Goal: Check status: Check status

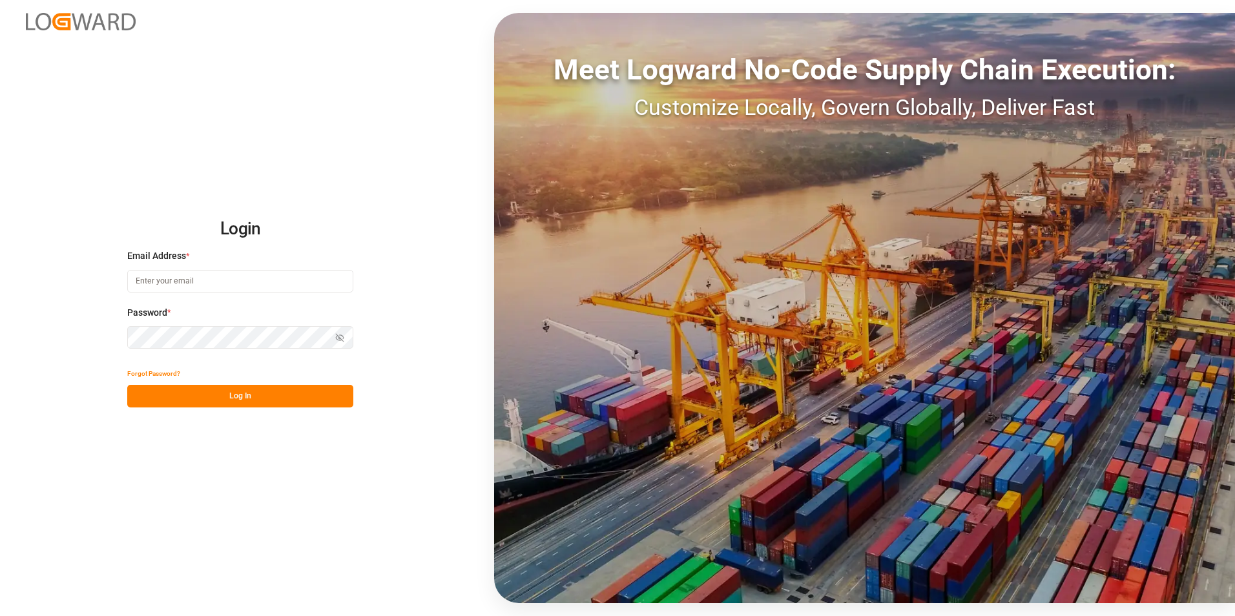
type input "[EMAIL_ADDRESS][PERSON_NAME][DOMAIN_NAME]"
click at [204, 395] on button "Log In" at bounding box center [240, 396] width 226 height 23
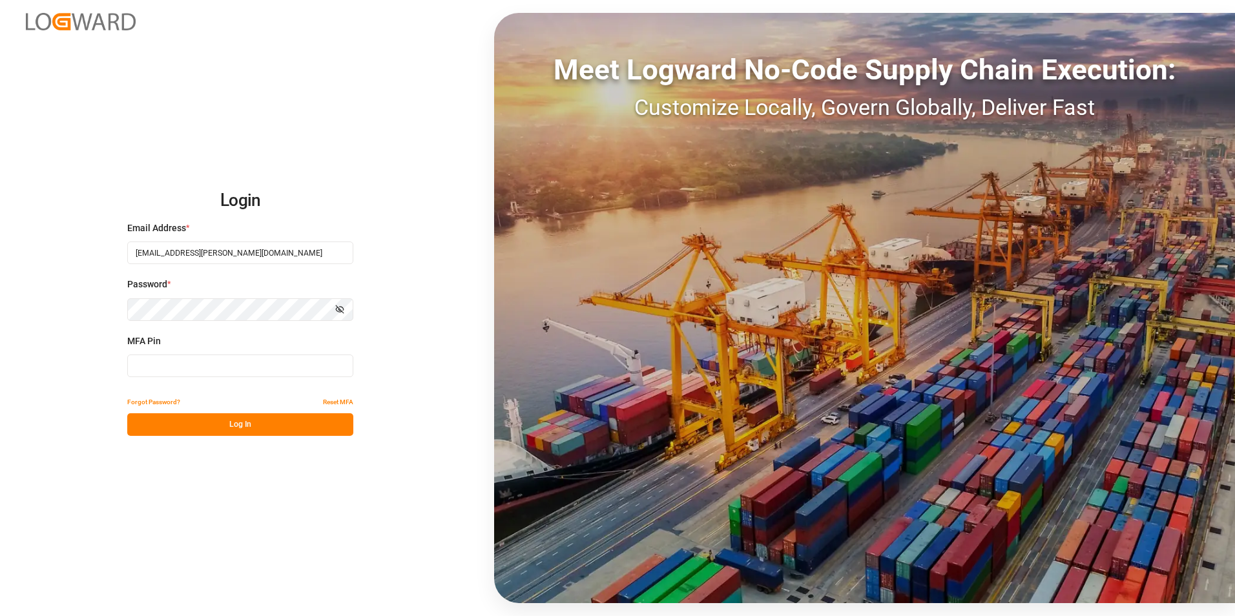
click at [208, 373] on input at bounding box center [240, 366] width 226 height 23
type input "181412"
click at [189, 426] on button "Log In" at bounding box center [240, 424] width 226 height 23
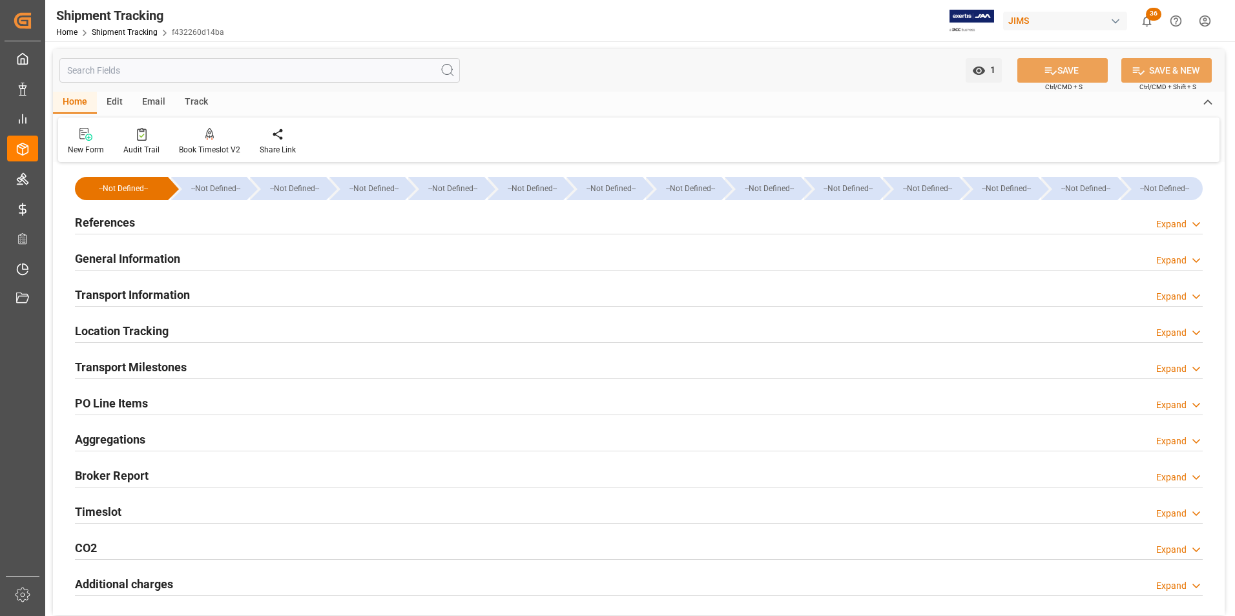
type input "[DATE] 00:00"
type input "[DATE]"
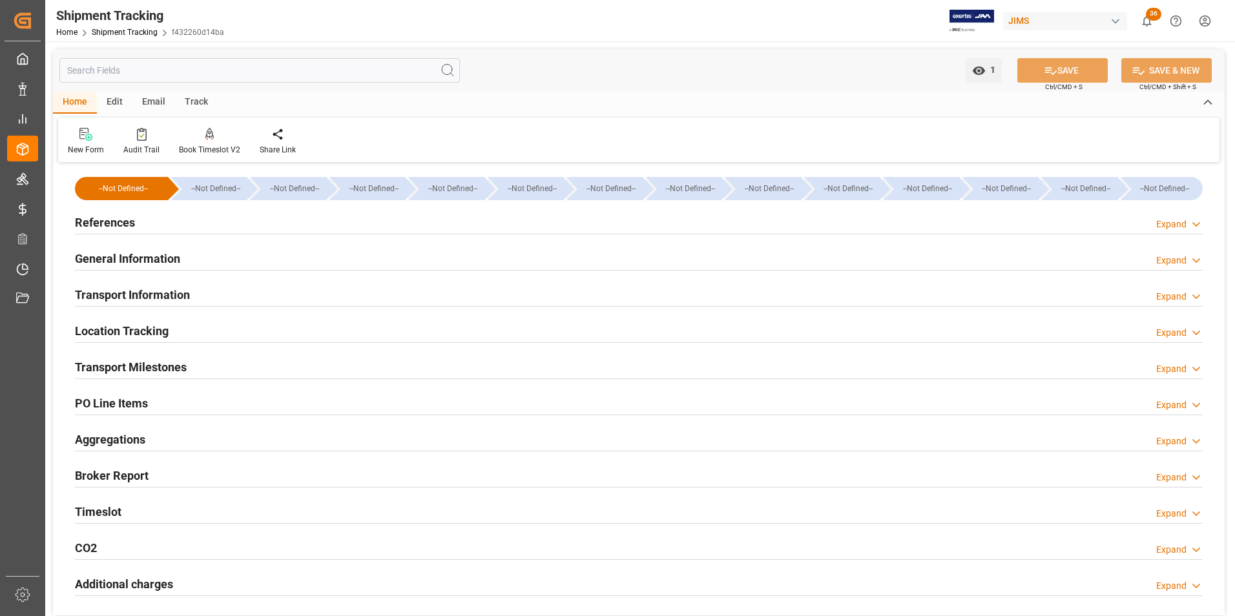
type input "[DATE]"
click at [226, 228] on div "References Expand" at bounding box center [639, 221] width 1128 height 25
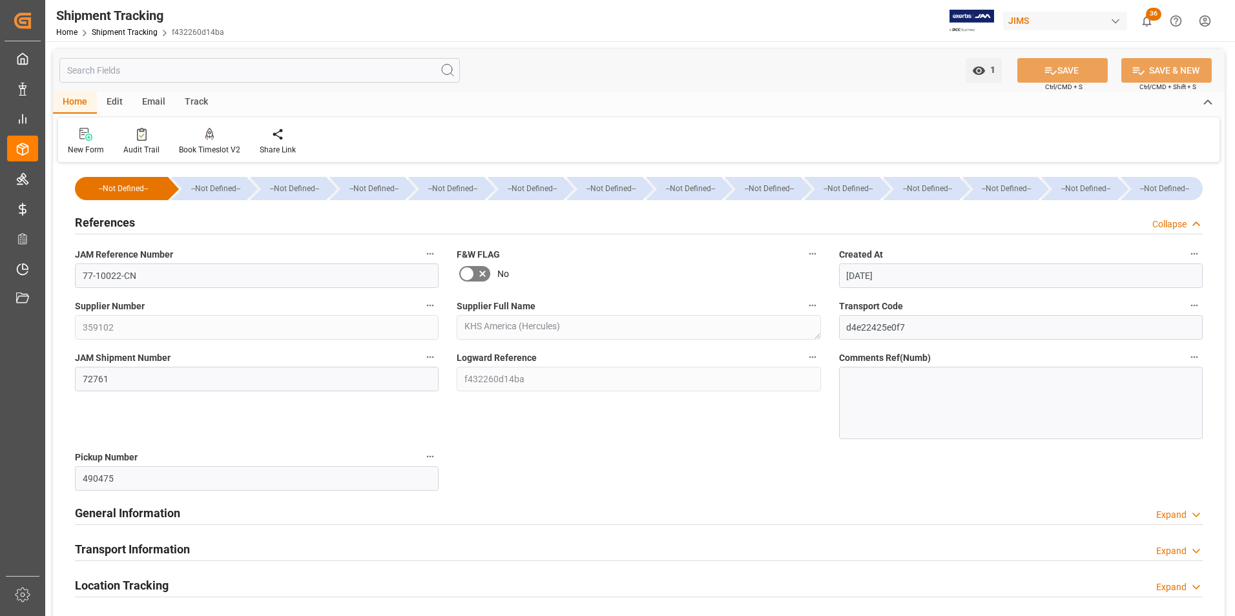
click at [227, 224] on div "References Collapse" at bounding box center [639, 221] width 1128 height 25
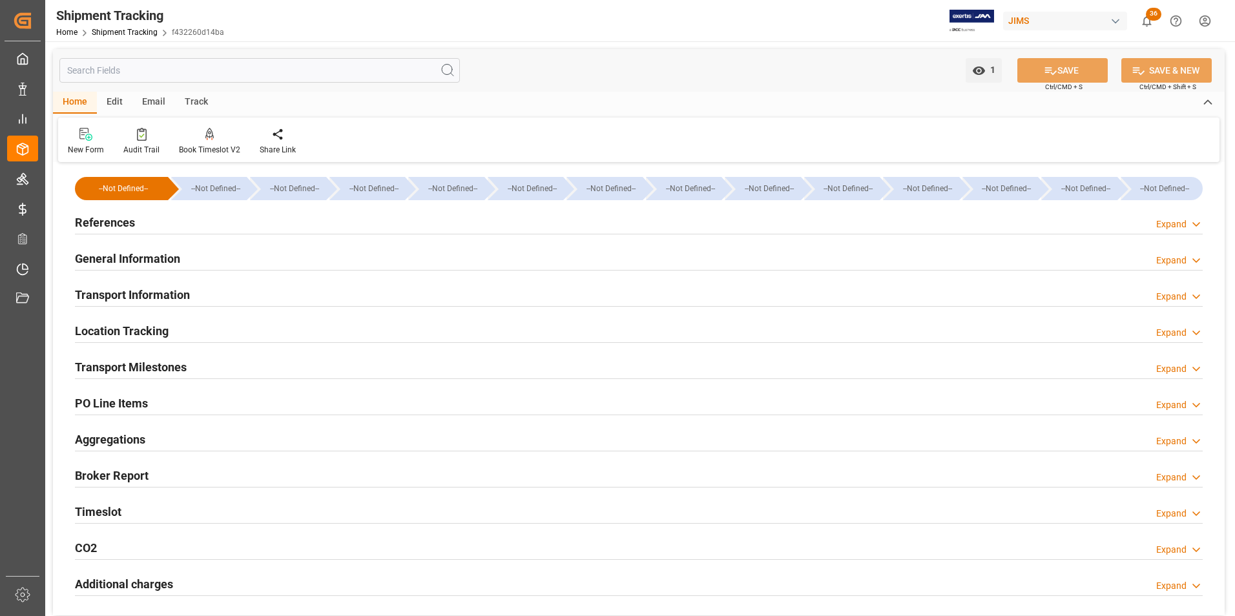
click at [207, 363] on div "Transport Milestones Expand" at bounding box center [639, 366] width 1128 height 25
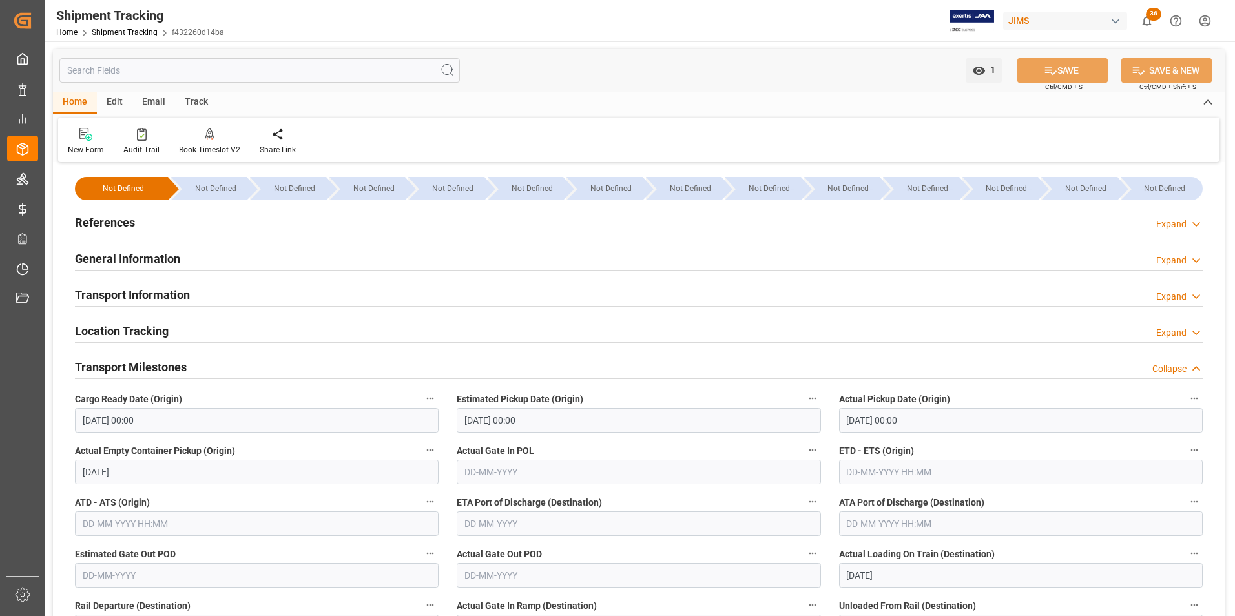
click at [207, 363] on div "Transport Milestones Collapse" at bounding box center [639, 366] width 1128 height 25
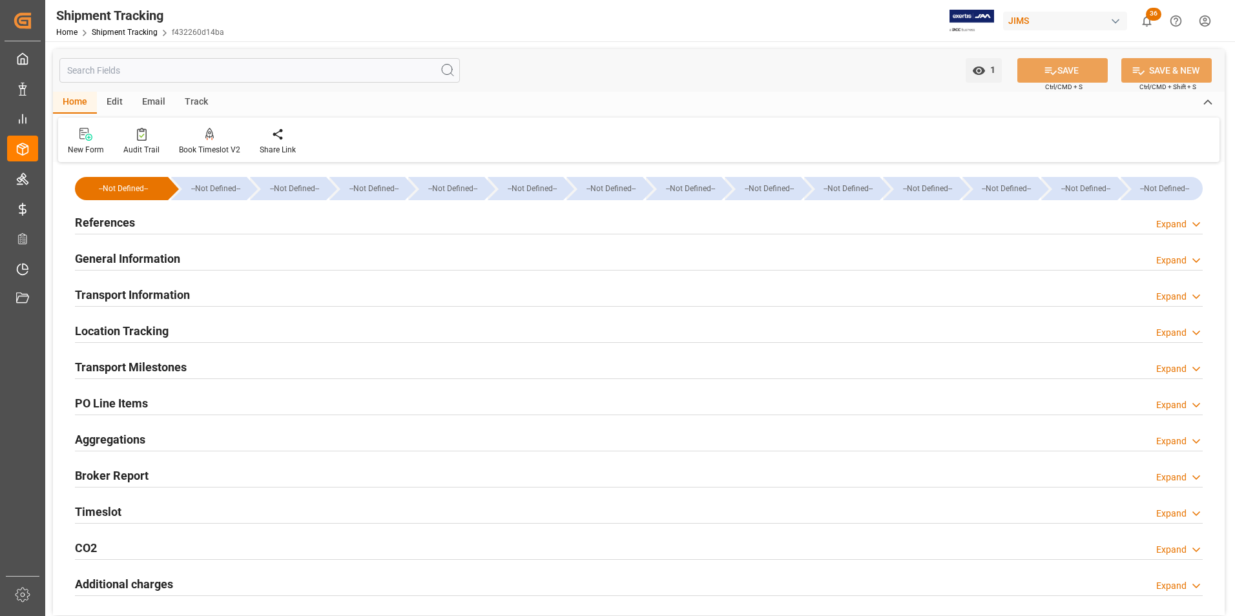
click at [207, 363] on div "Transport Milestones Expand" at bounding box center [639, 366] width 1128 height 25
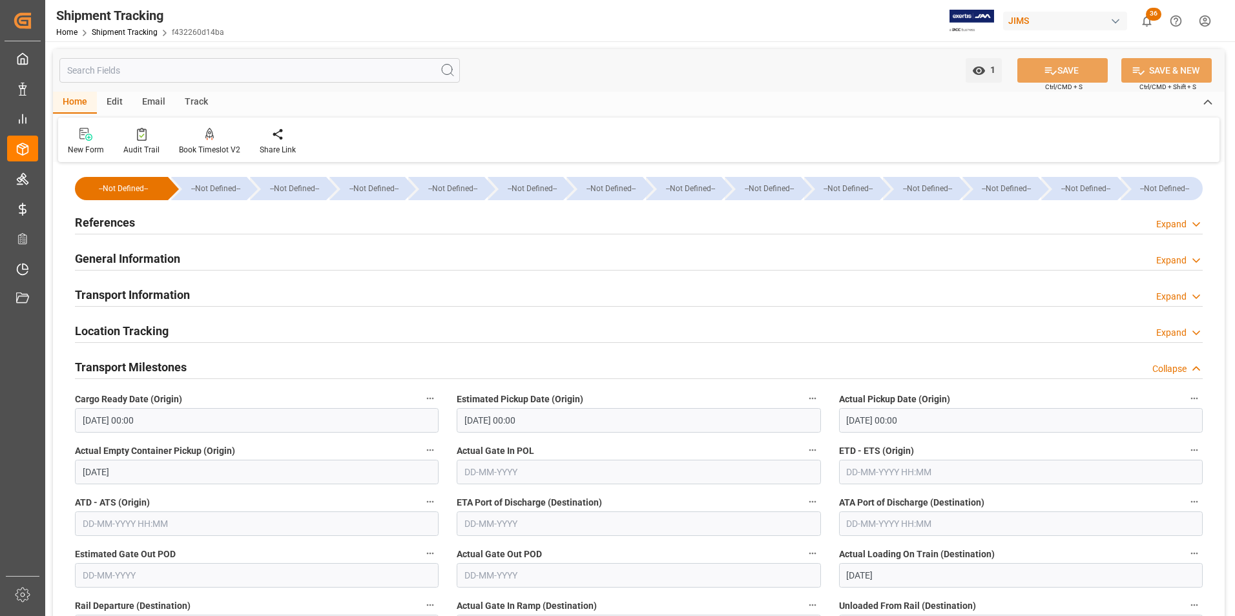
click at [163, 362] on h2 "Transport Milestones" at bounding box center [131, 367] width 112 height 17
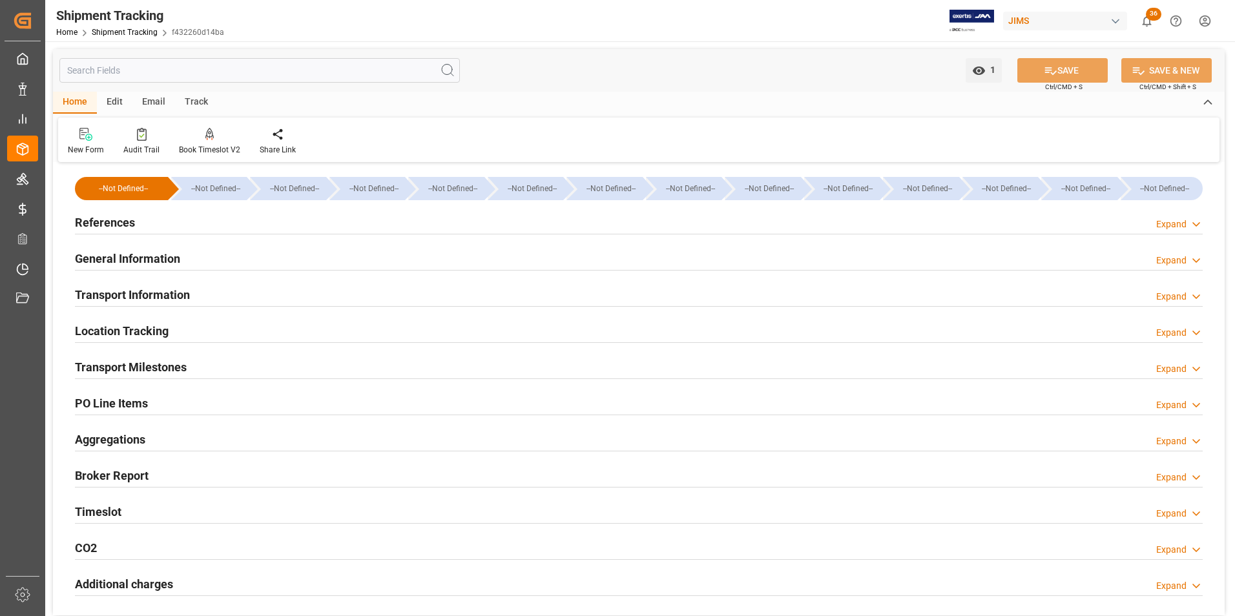
click at [152, 218] on div "References Expand" at bounding box center [639, 221] width 1128 height 25
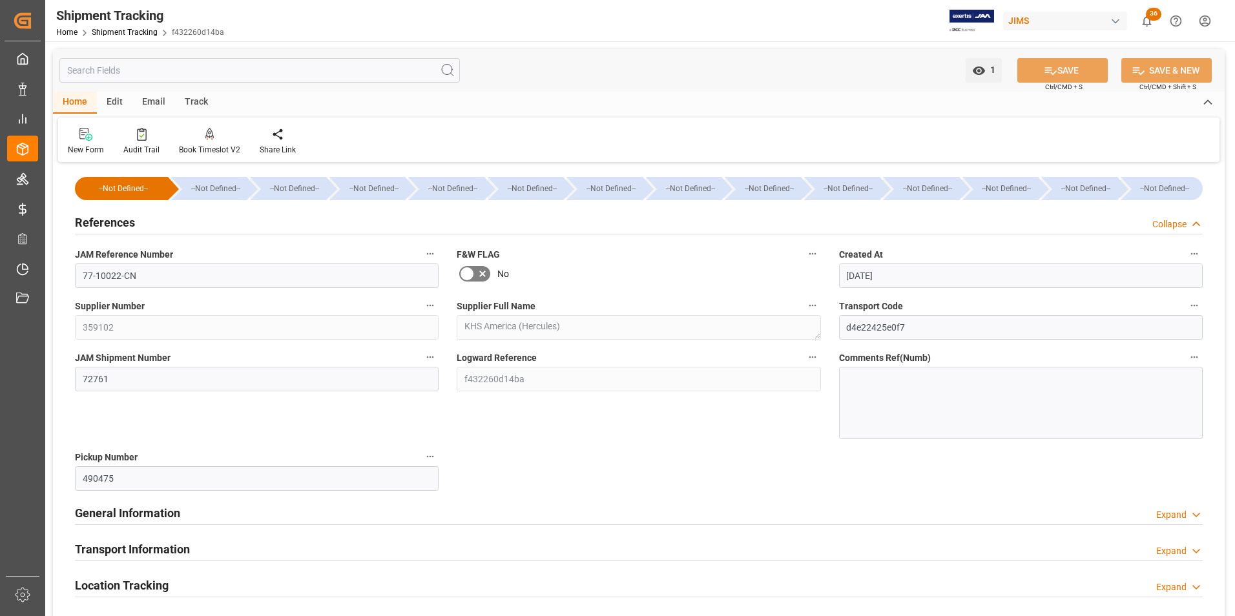
click at [152, 218] on div "References Collapse" at bounding box center [639, 221] width 1128 height 25
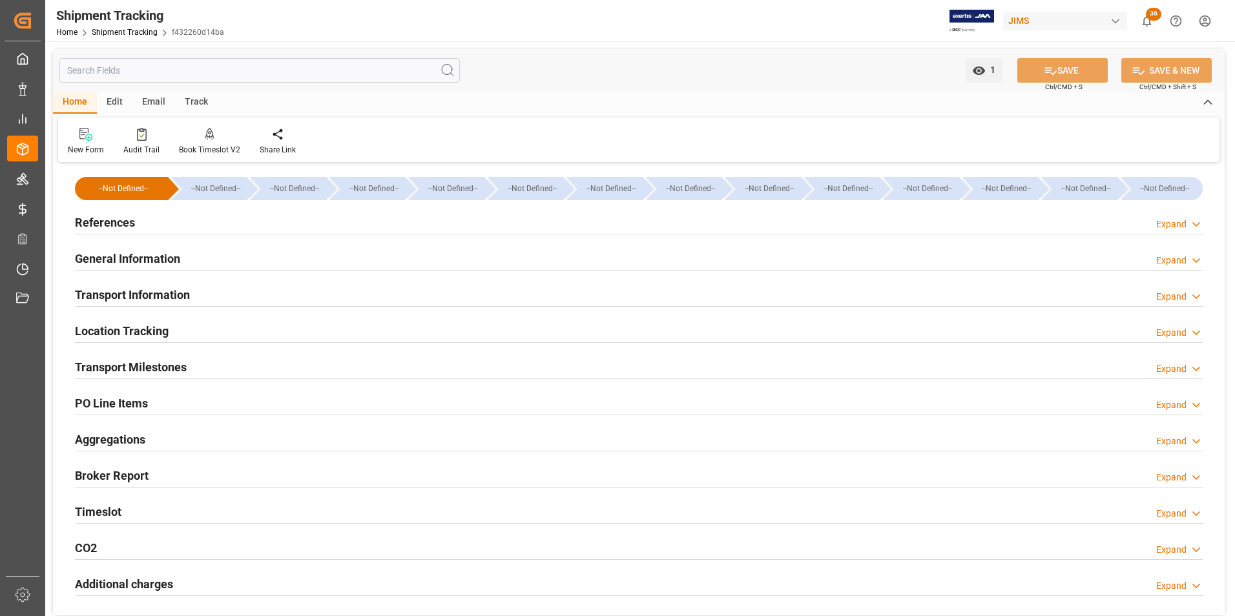
click at [151, 255] on h2 "General Information" at bounding box center [127, 258] width 105 height 17
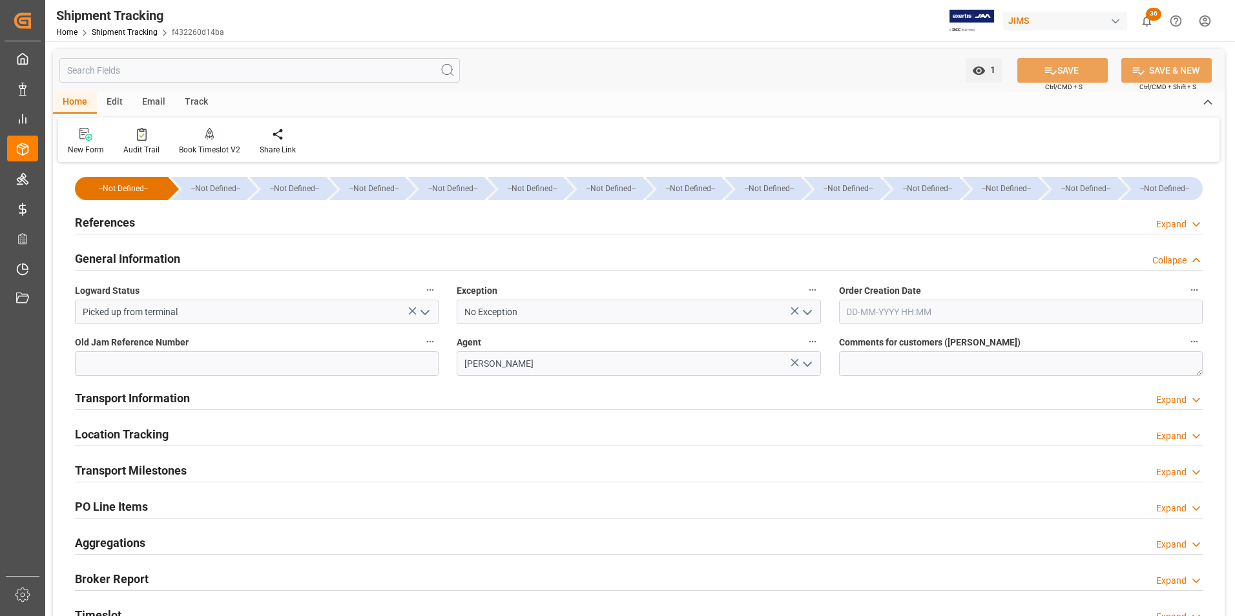
click at [151, 255] on h2 "General Information" at bounding box center [127, 258] width 105 height 17
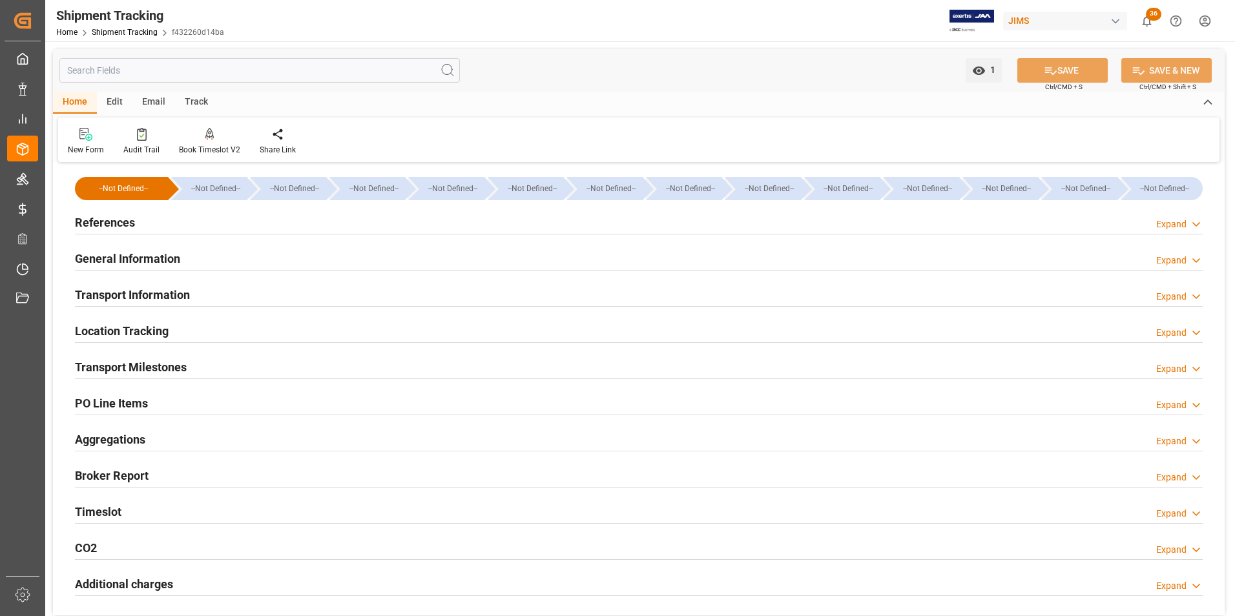
click at [153, 285] on div "Transport Information" at bounding box center [132, 294] width 115 height 25
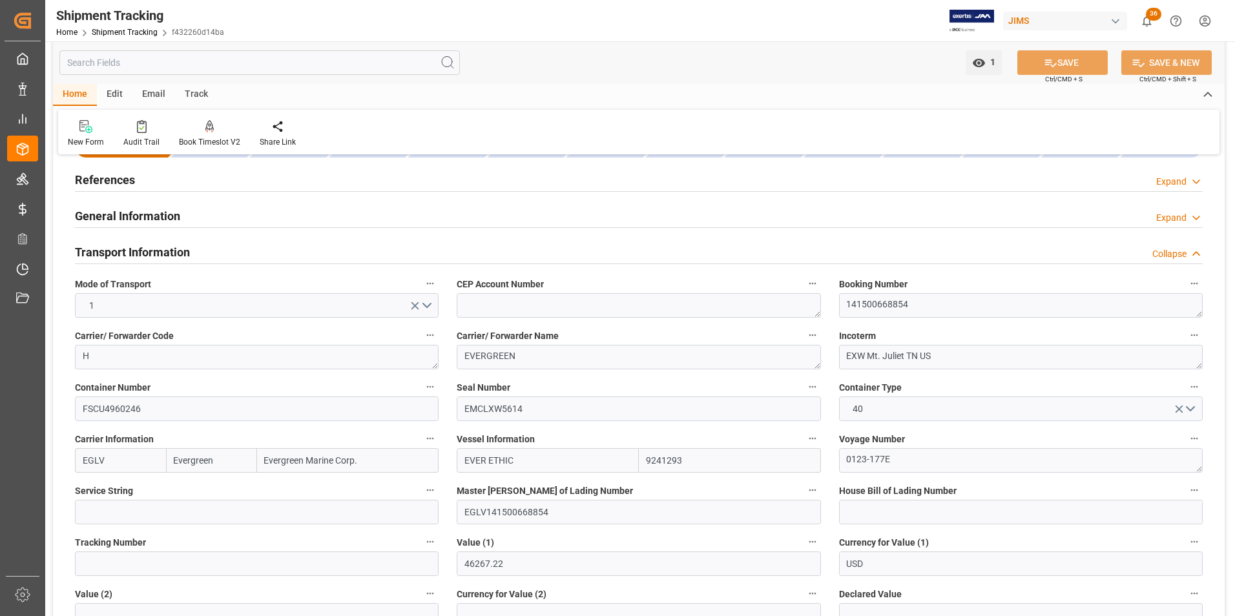
scroll to position [65, 0]
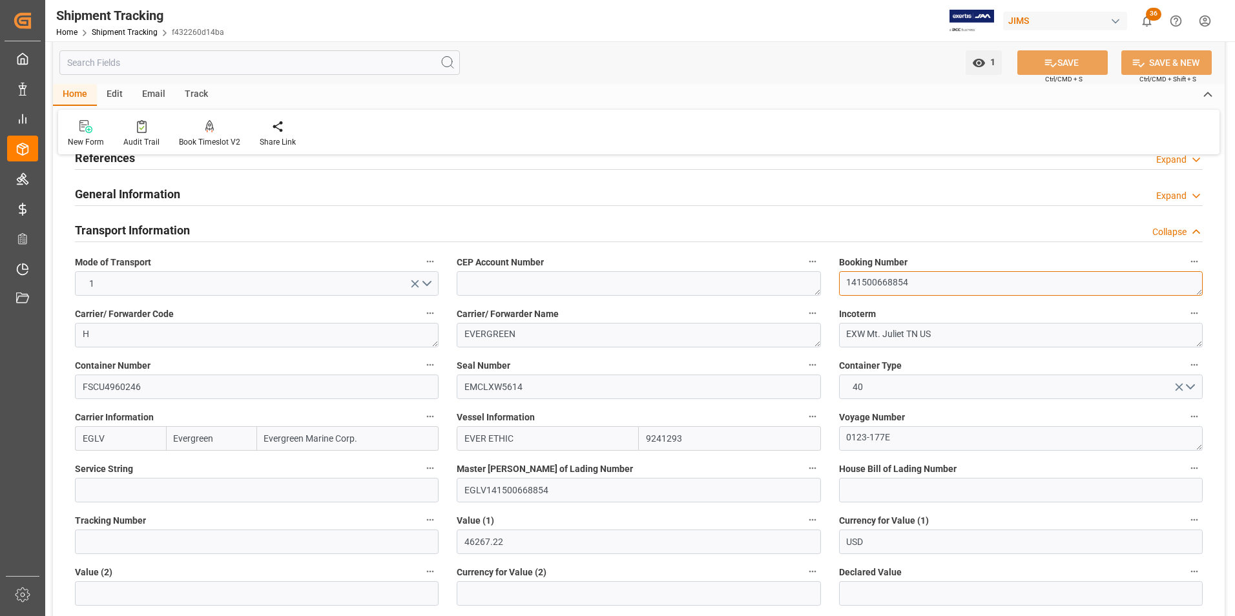
drag, startPoint x: 947, startPoint y: 280, endPoint x: 760, endPoint y: 294, distance: 186.6
click at [762, 292] on div "--Not Defined-- --Not Defined-- --Not Defined-- --Not Defined-- --Not Defined--…" at bounding box center [639, 584] width 1172 height 967
click at [213, 238] on div "Transport Information Collapse" at bounding box center [639, 229] width 1128 height 25
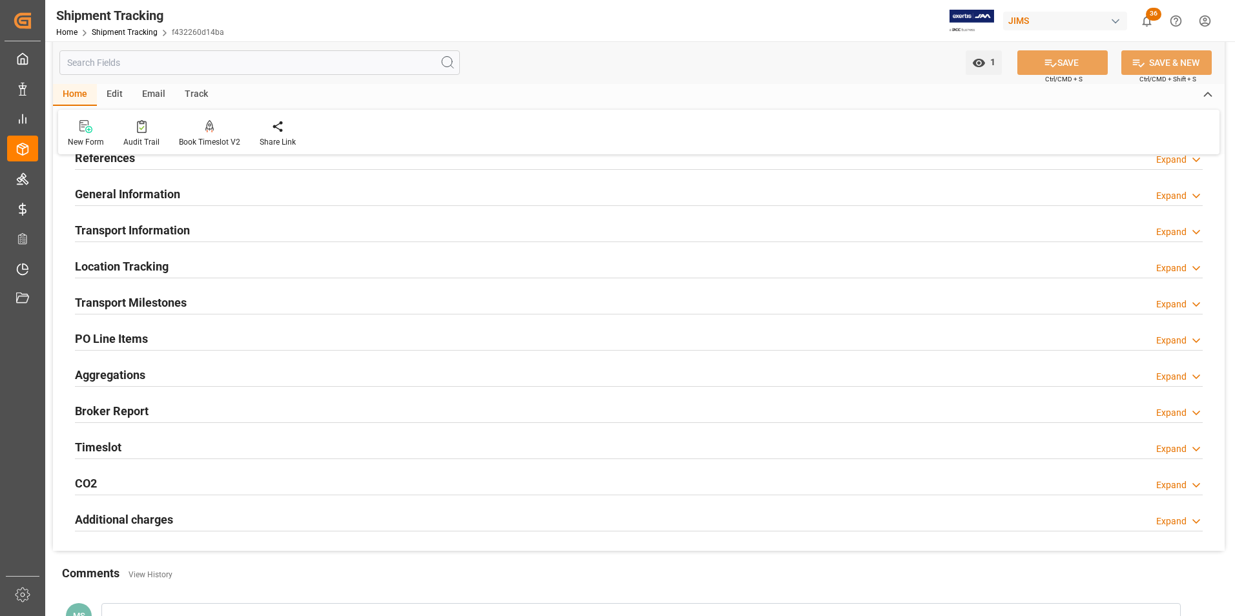
scroll to position [194, 0]
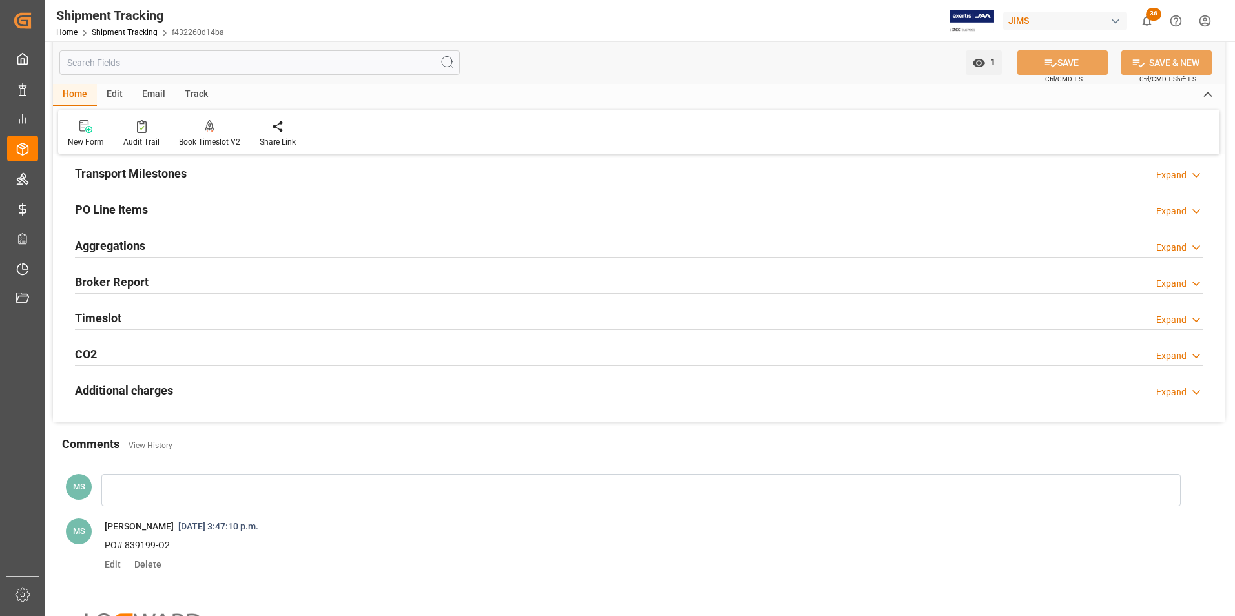
click at [223, 318] on div "Timeslot Expand" at bounding box center [639, 317] width 1128 height 25
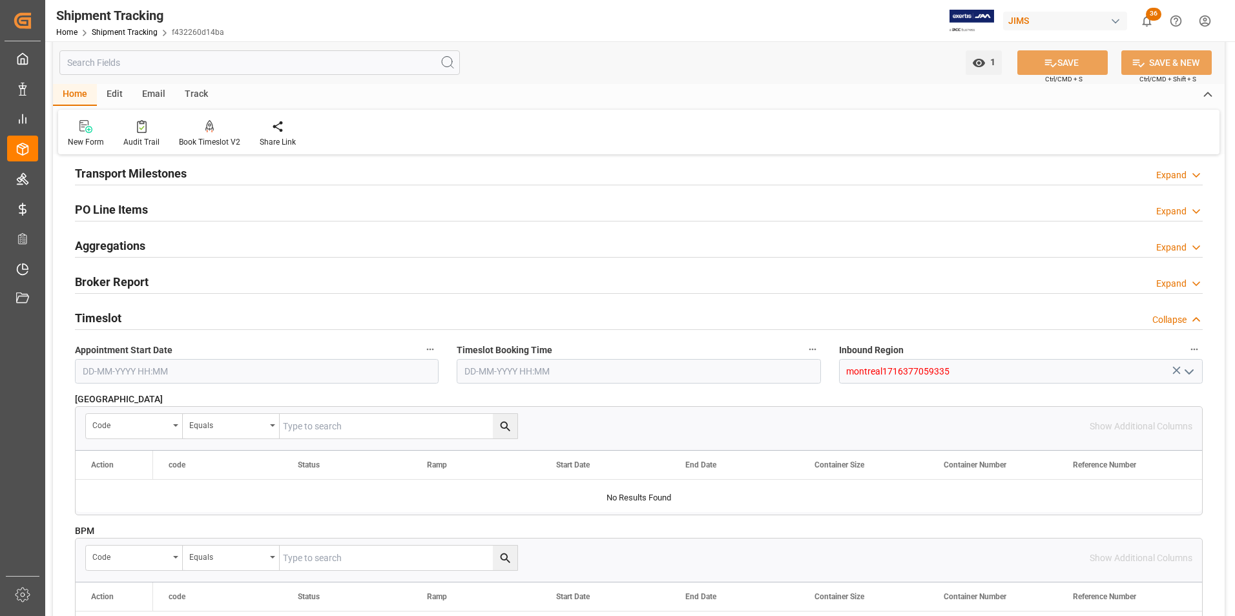
click at [193, 324] on div "Timeslot Collapse" at bounding box center [639, 317] width 1128 height 25
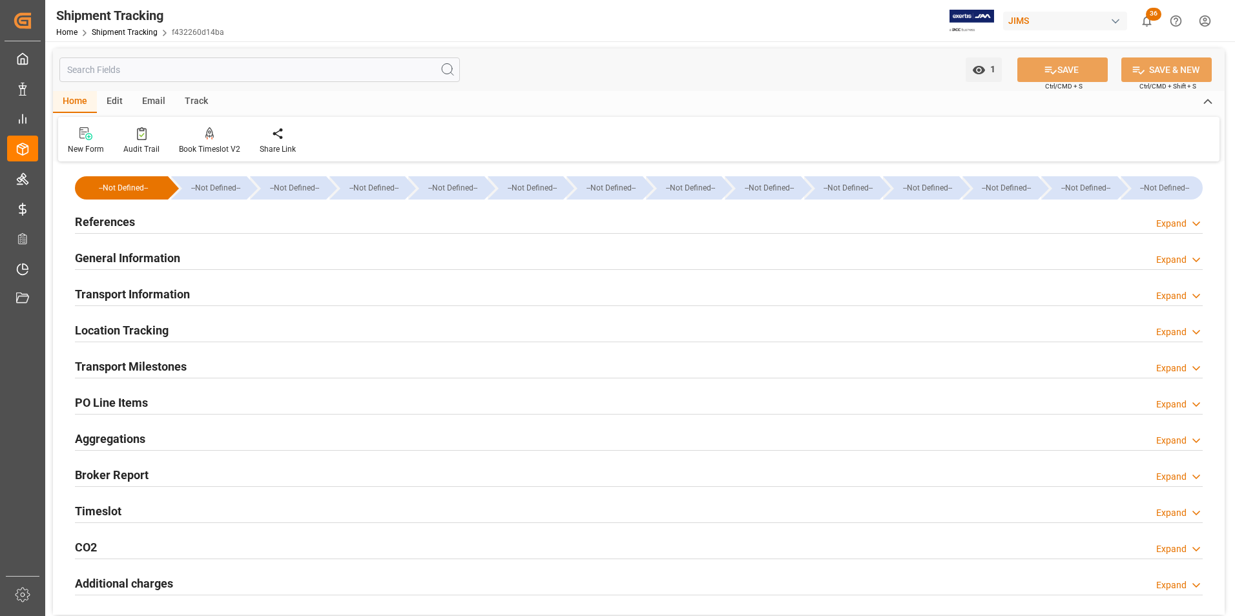
scroll to position [0, 0]
click at [206, 256] on div "General Information Expand" at bounding box center [639, 258] width 1128 height 25
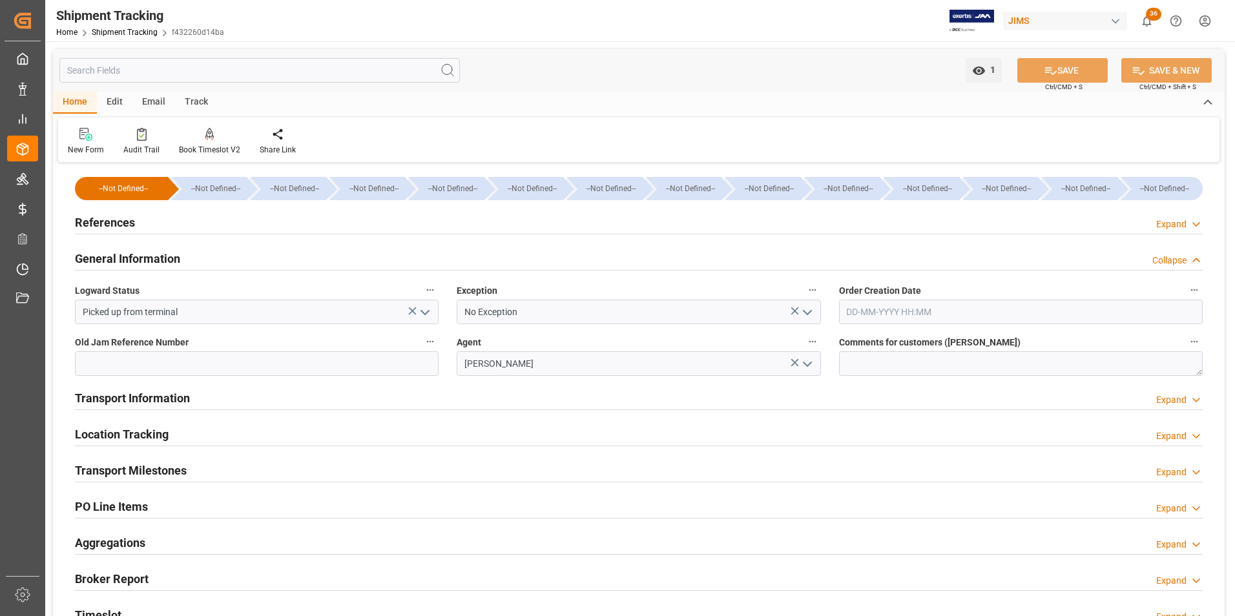
click at [206, 256] on div "General Information Collapse" at bounding box center [639, 258] width 1128 height 25
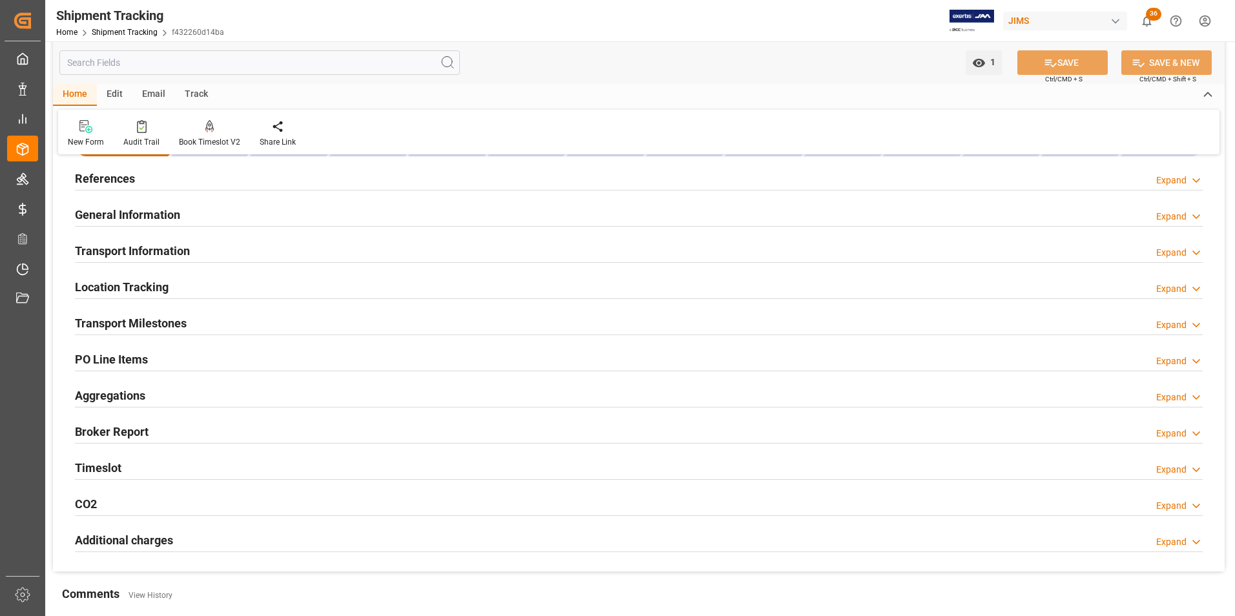
scroll to position [65, 0]
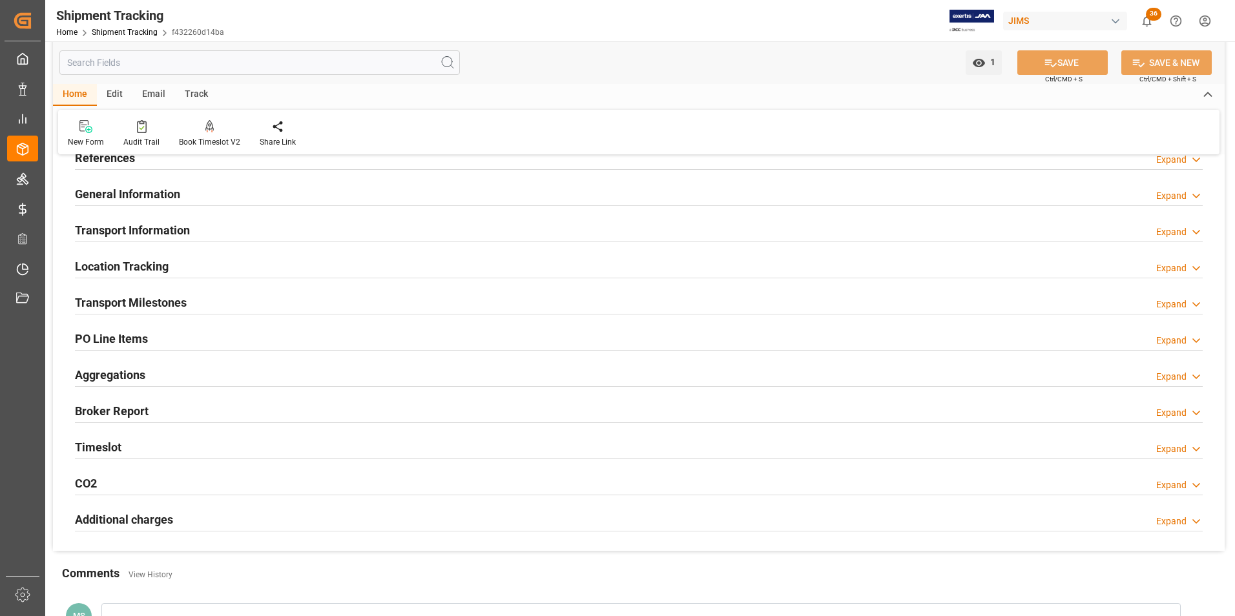
click at [186, 305] on h2 "Transport Milestones" at bounding box center [131, 302] width 112 height 17
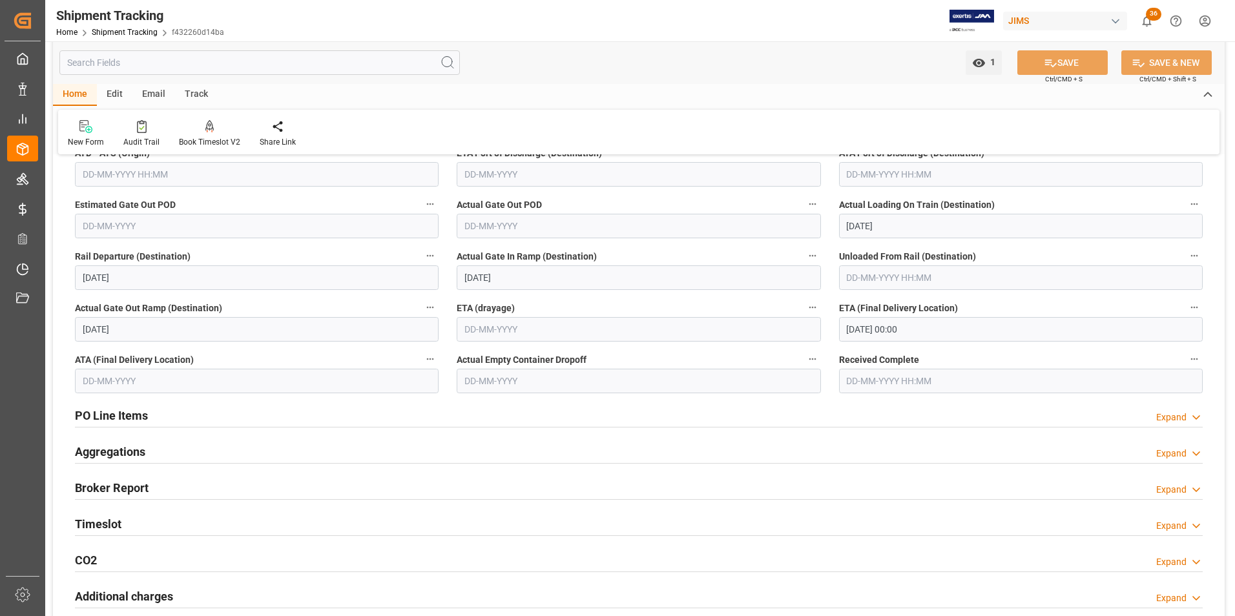
scroll to position [388, 0]
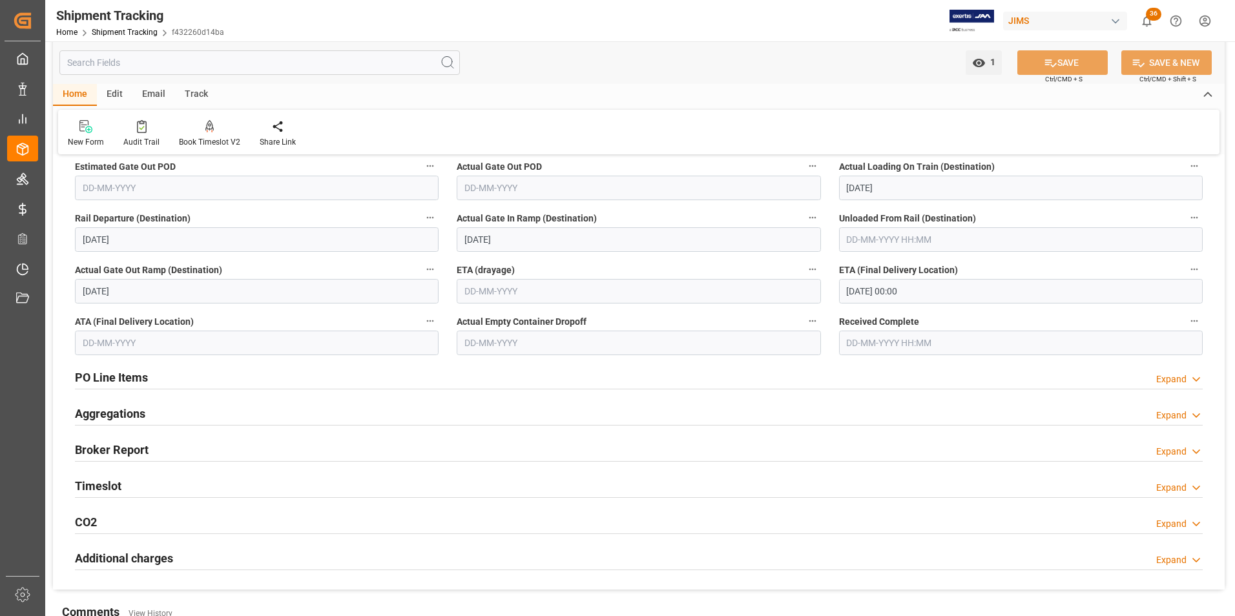
click at [938, 293] on input "[DATE] 00:00" at bounding box center [1021, 291] width 364 height 25
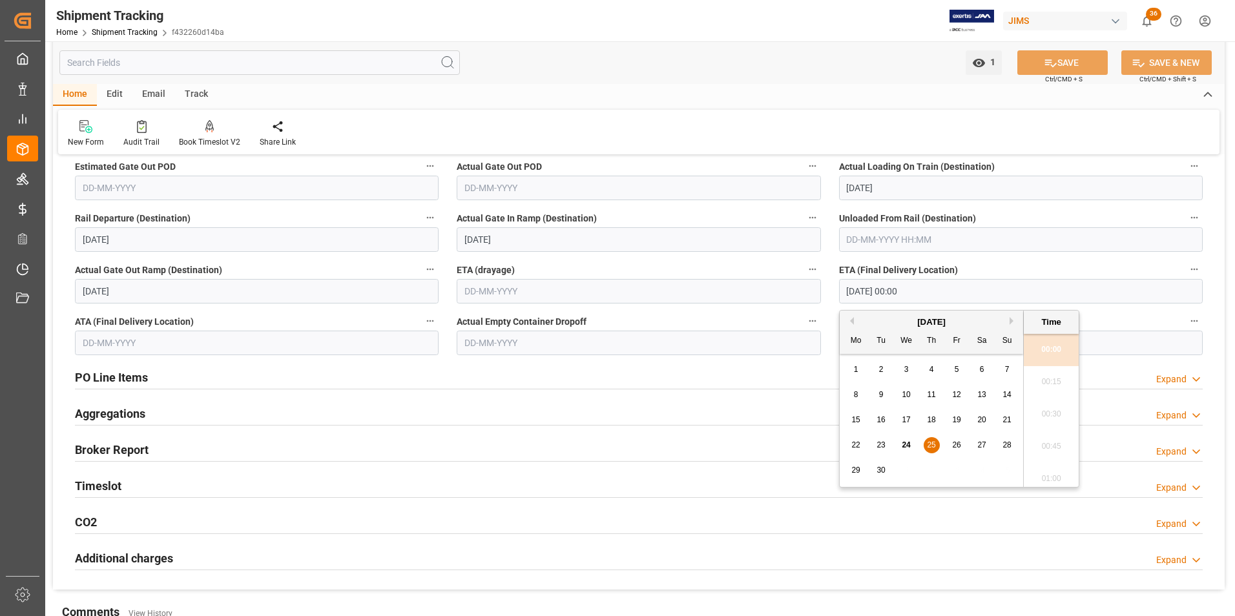
click at [1009, 322] on div "[DATE]" at bounding box center [931, 322] width 183 height 13
click at [1012, 322] on button "Next Month" at bounding box center [1014, 321] width 8 height 8
click at [850, 322] on button "Previous Month" at bounding box center [850, 321] width 8 height 8
click at [884, 474] on span "30" at bounding box center [881, 470] width 8 height 9
type input "[DATE] 00:00"
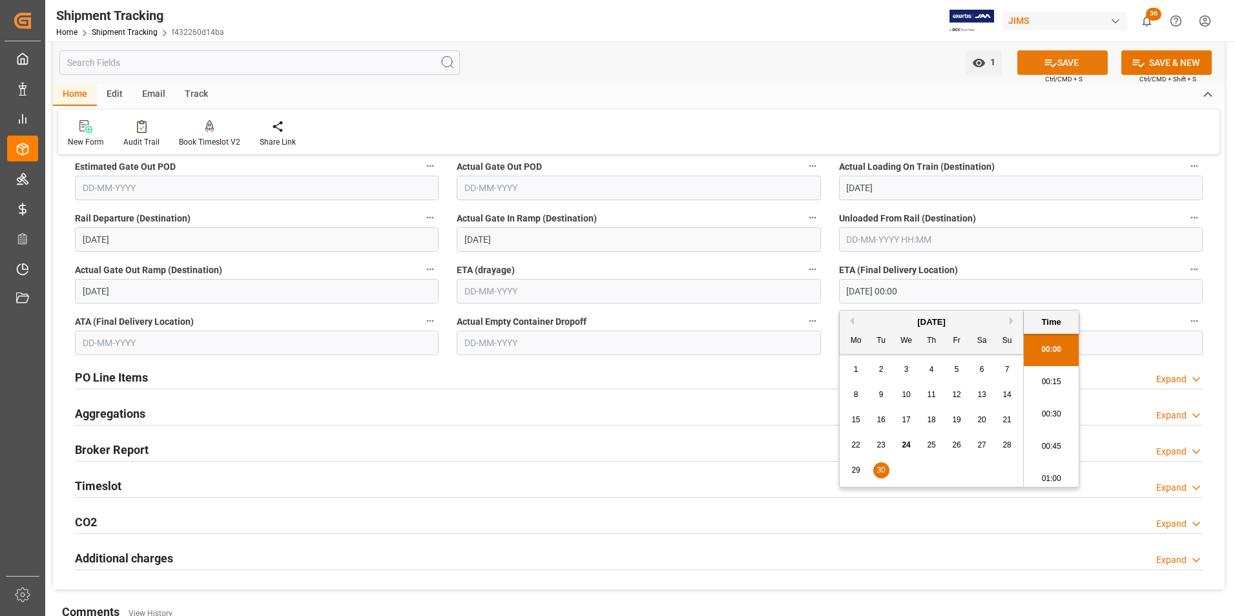
click at [1069, 57] on button "SAVE" at bounding box center [1063, 62] width 90 height 25
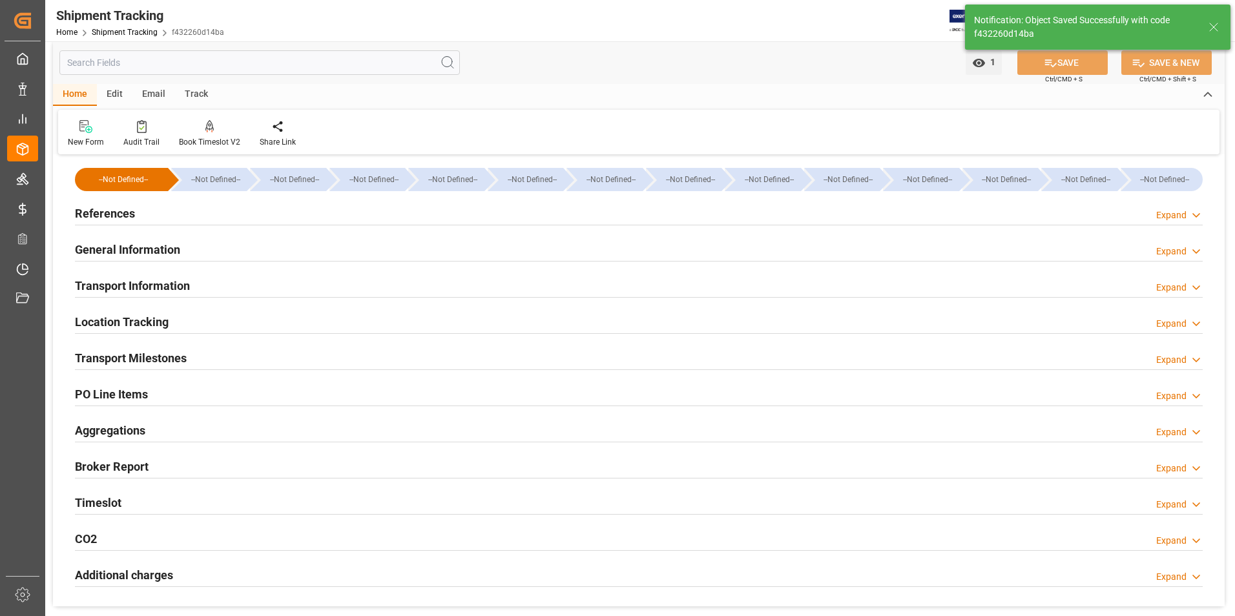
scroll to position [0, 0]
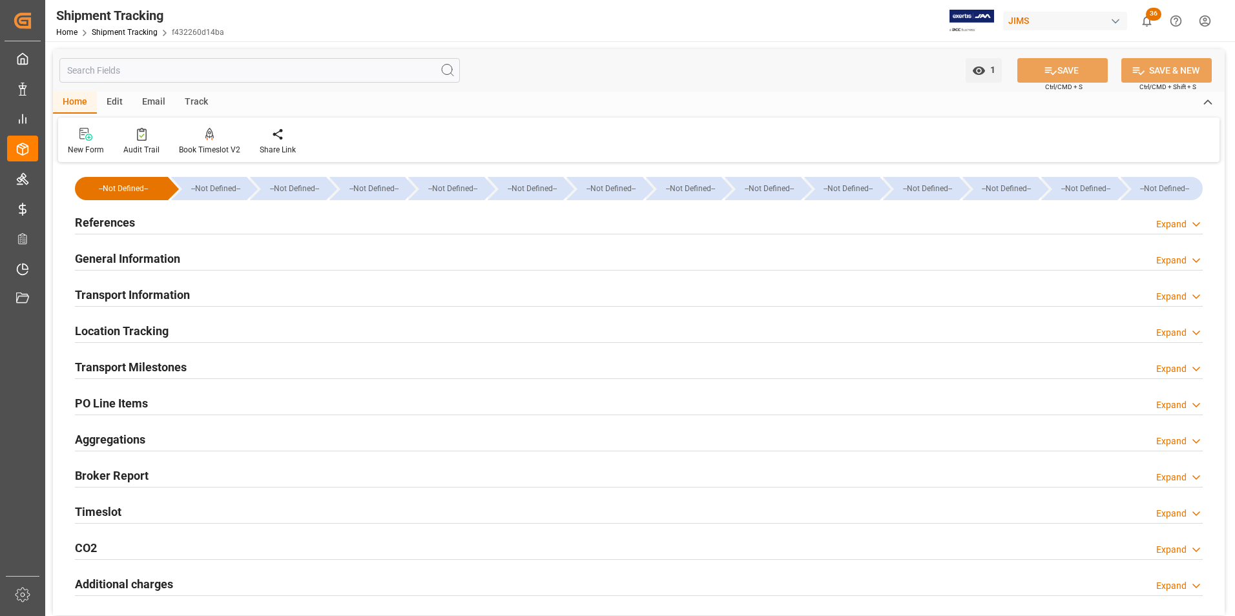
click at [253, 222] on div "References Expand" at bounding box center [639, 221] width 1128 height 25
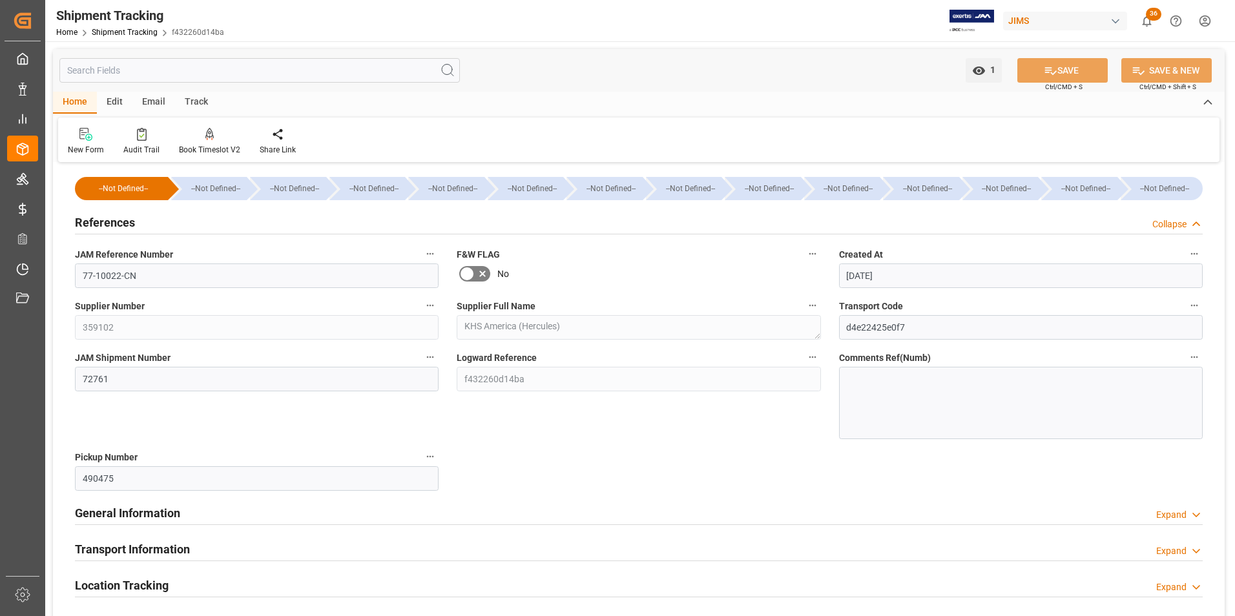
click at [235, 218] on div "References Collapse" at bounding box center [639, 221] width 1128 height 25
